Goal: Task Accomplishment & Management: Manage account settings

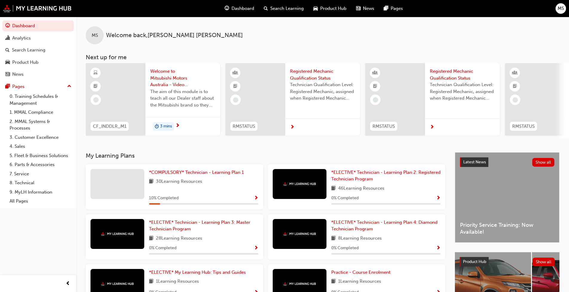
click at [562, 8] on span "MS" at bounding box center [561, 8] width 6 height 7
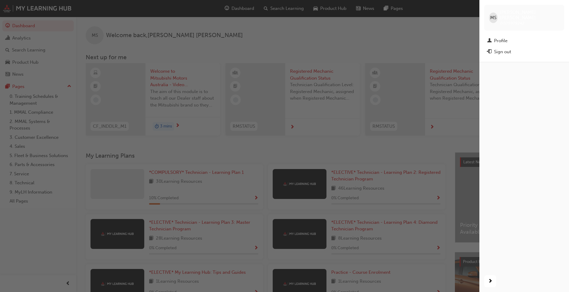
click at [498, 48] on div "Sign out" at bounding box center [502, 51] width 17 height 7
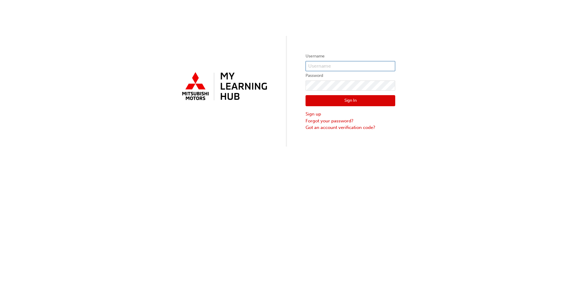
type input "0005279135"
click at [349, 98] on button "Sign In" at bounding box center [350, 100] width 90 height 11
